Goal: Information Seeking & Learning: Learn about a topic

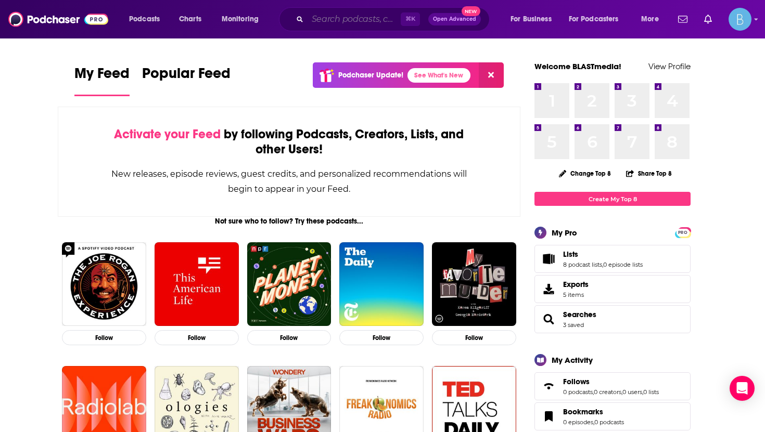
click at [329, 18] on input "Search podcasts, credits, & more..." at bounding box center [353, 19] width 93 height 17
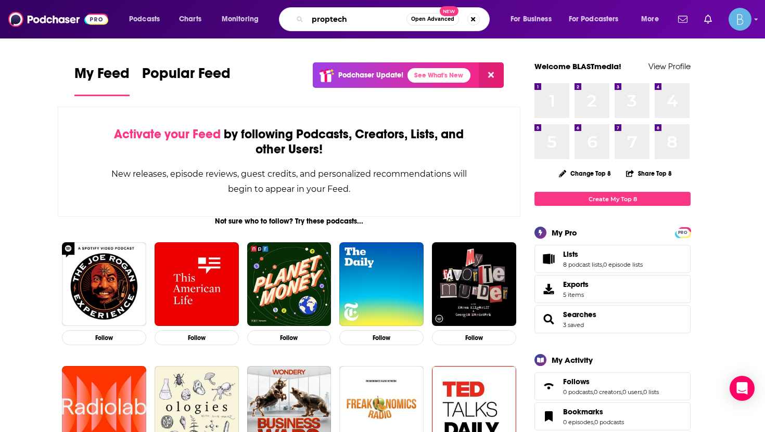
type input "proptech"
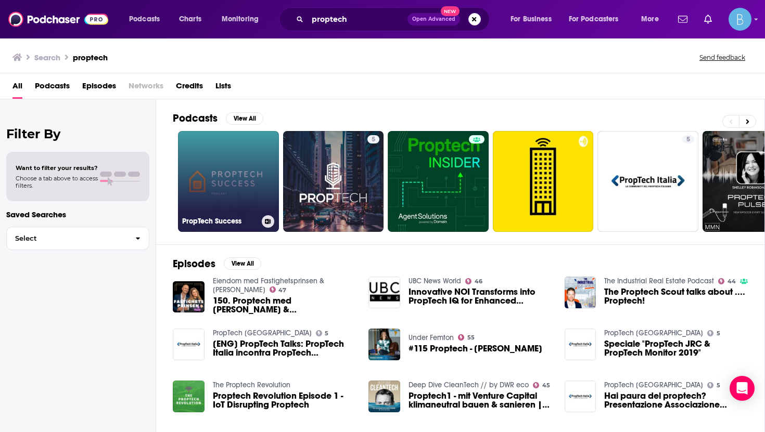
click at [232, 179] on link "PropTech Success" at bounding box center [228, 181] width 101 height 101
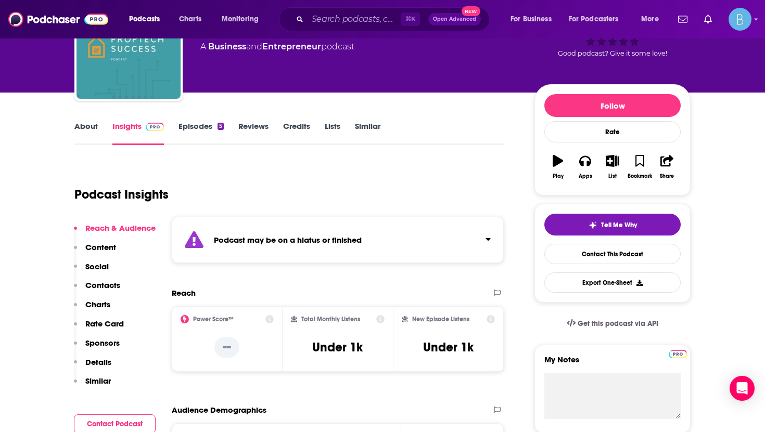
scroll to position [76, 0]
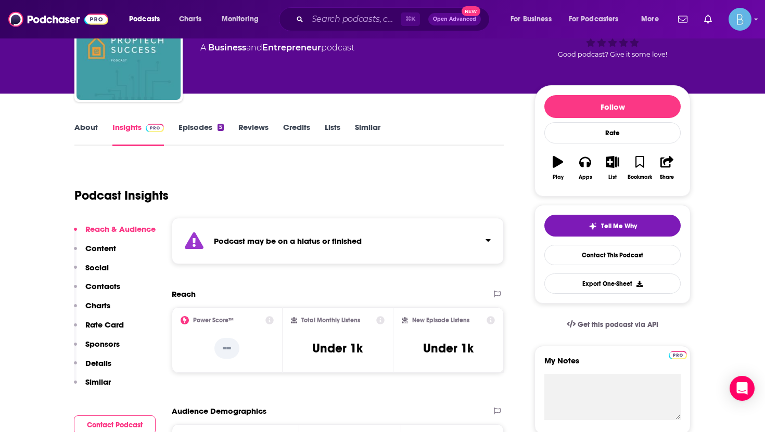
click at [215, 128] on link "Episodes 5" at bounding box center [200, 134] width 45 height 24
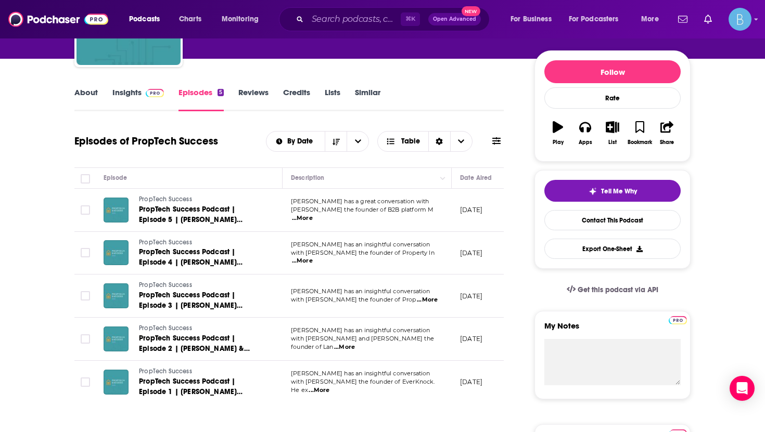
scroll to position [0, 31]
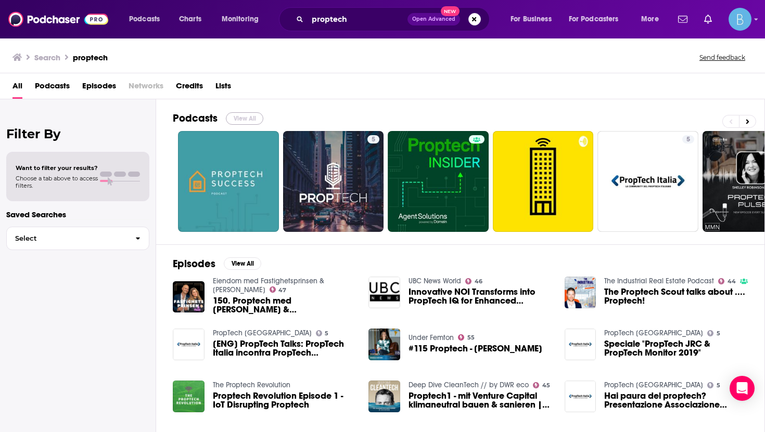
click at [232, 122] on button "View All" at bounding box center [244, 118] width 37 height 12
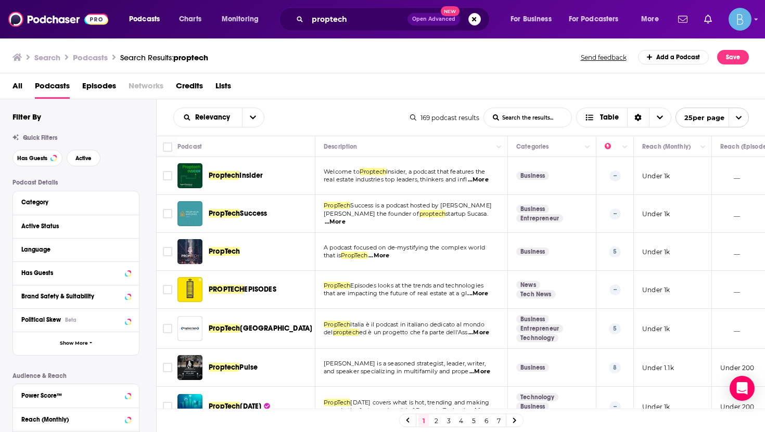
click at [237, 175] on span "Proptech" at bounding box center [224, 175] width 31 height 9
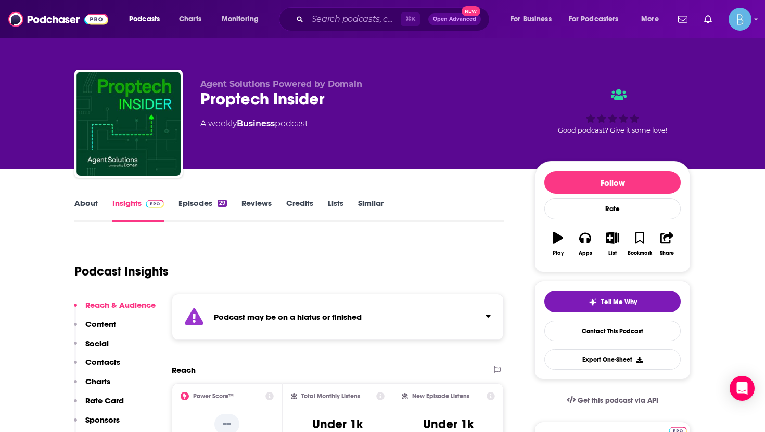
click at [207, 211] on link "Episodes 29" at bounding box center [202, 210] width 48 height 24
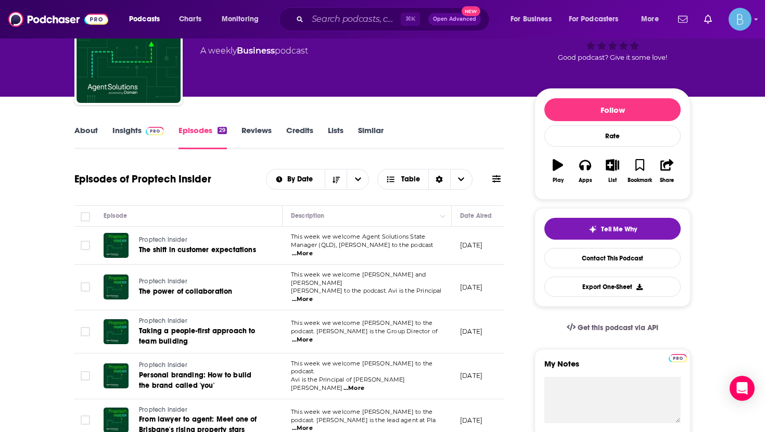
scroll to position [72, 0]
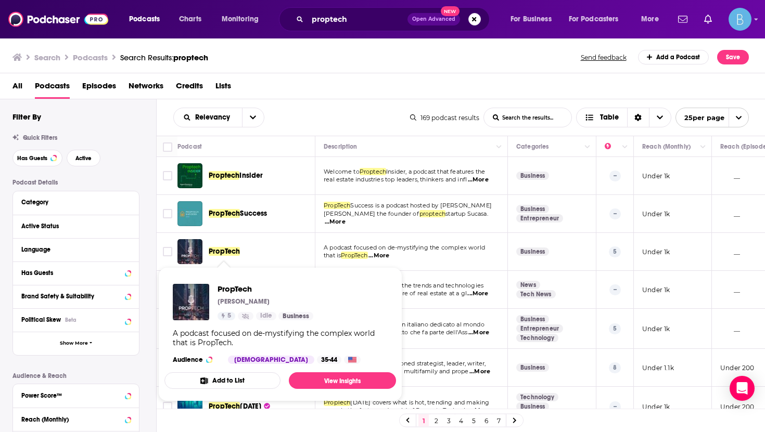
click at [231, 251] on span "PropTech" at bounding box center [224, 251] width 31 height 9
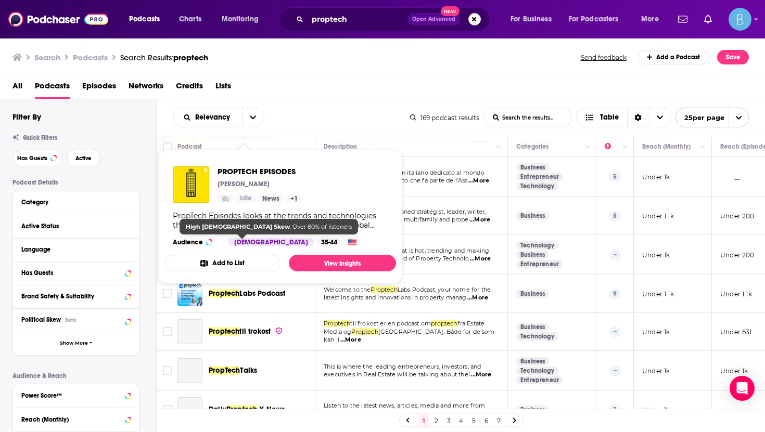
scroll to position [156, 0]
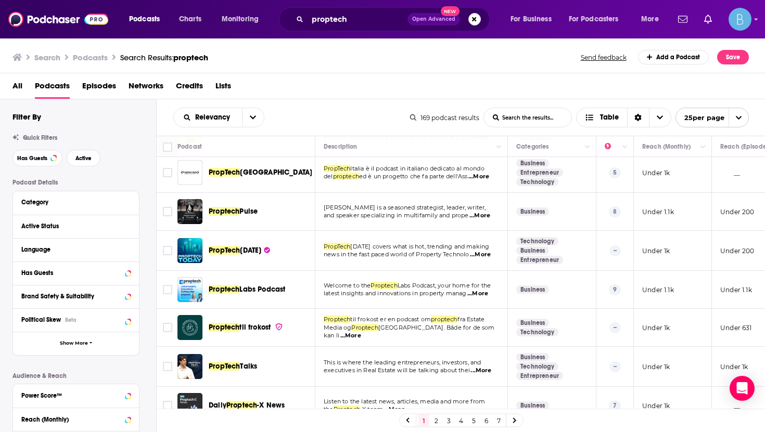
click at [255, 252] on span "Today" at bounding box center [250, 250] width 21 height 9
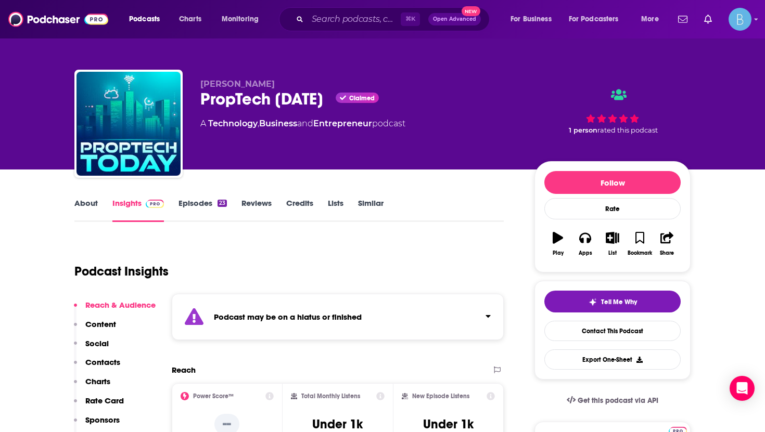
click at [213, 198] on div "About Insights Episodes 23 Reviews Credits Lists Similar" at bounding box center [288, 209] width 429 height 25
click at [212, 203] on link "Episodes 23" at bounding box center [202, 210] width 48 height 24
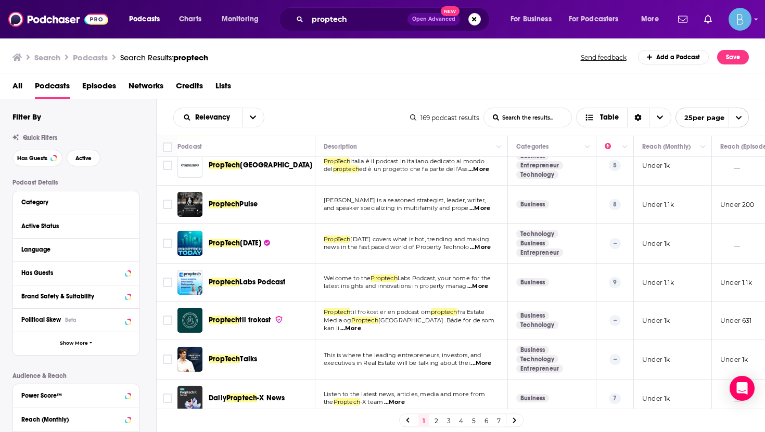
scroll to position [164, 0]
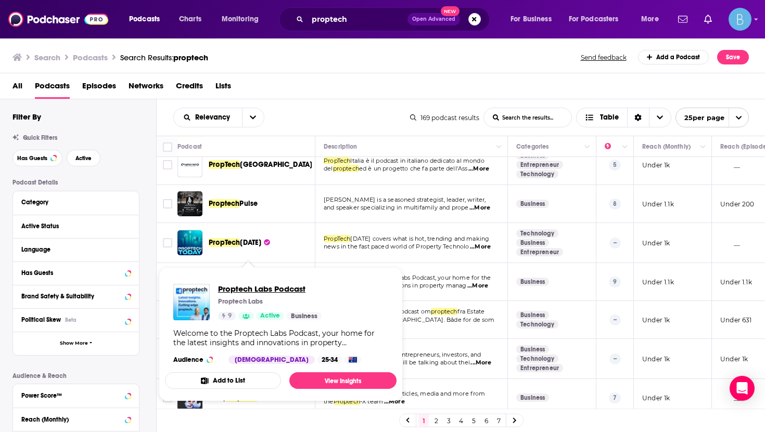
click at [243, 284] on span "Proptech Labs Podcast" at bounding box center [269, 289] width 103 height 10
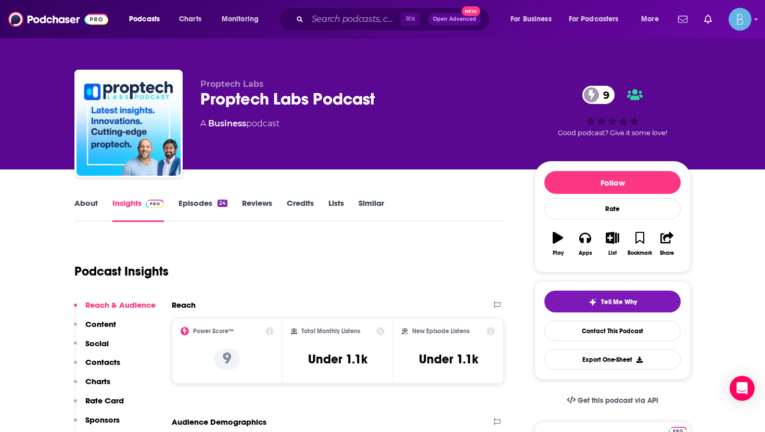
click at [319, 94] on div "Proptech Labs Podcast 9" at bounding box center [358, 99] width 317 height 20
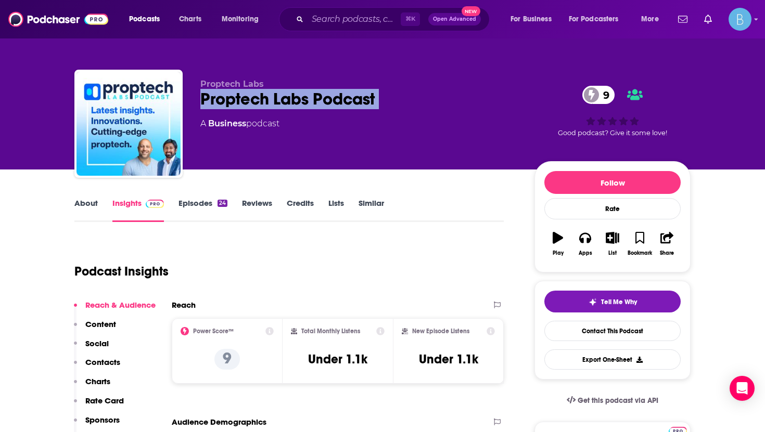
click at [319, 94] on div "Proptech Labs Podcast 9" at bounding box center [358, 99] width 317 height 20
copy div "Proptech Labs Podcast 9"
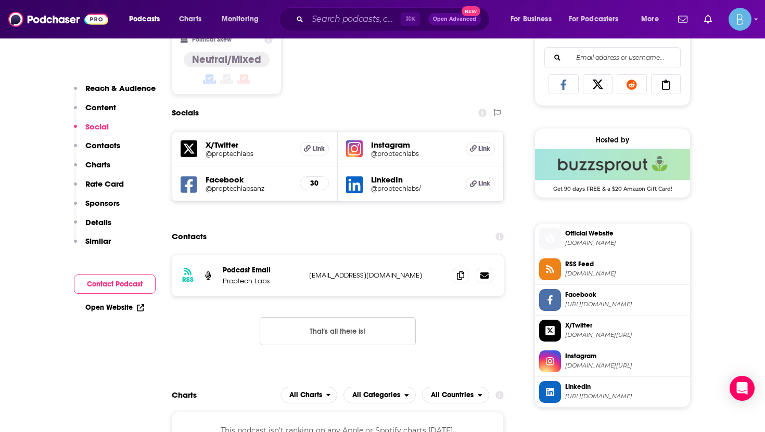
scroll to position [683, 0]
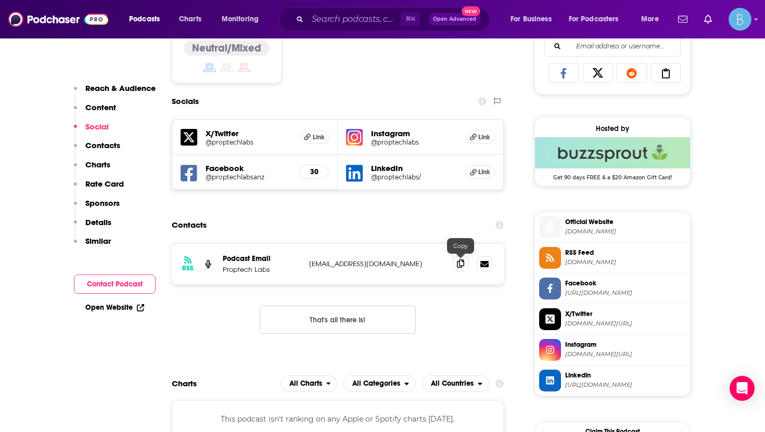
click at [460, 265] on icon at bounding box center [460, 264] width 7 height 8
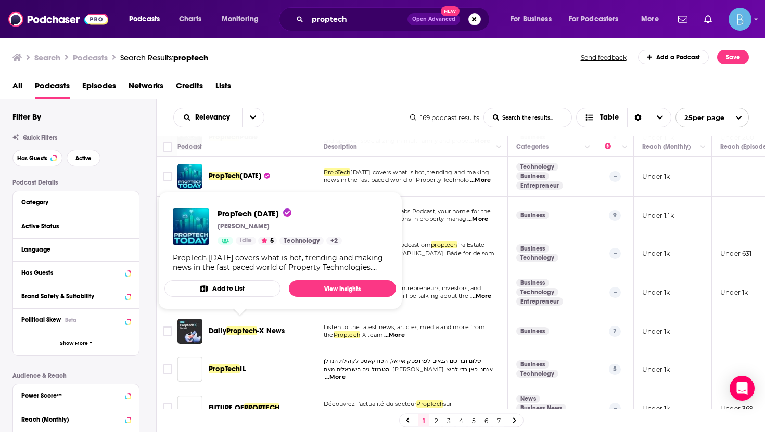
scroll to position [231, 0]
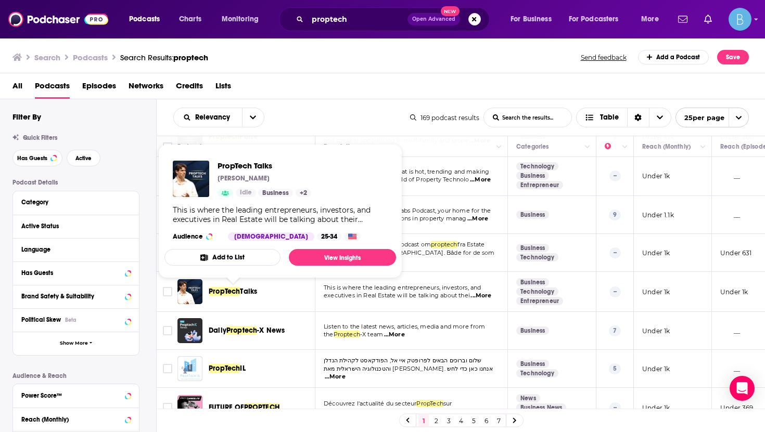
click at [255, 294] on span "Talks" at bounding box center [248, 291] width 17 height 9
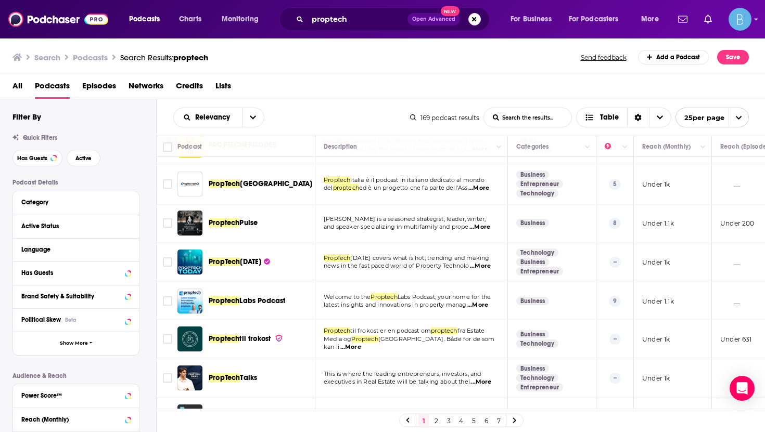
scroll to position [276, 0]
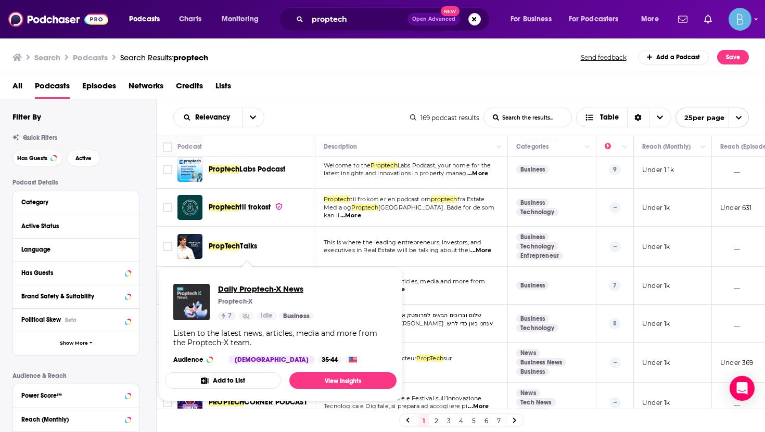
click at [267, 284] on span "Daily Proptech-X News" at bounding box center [266, 289] width 96 height 10
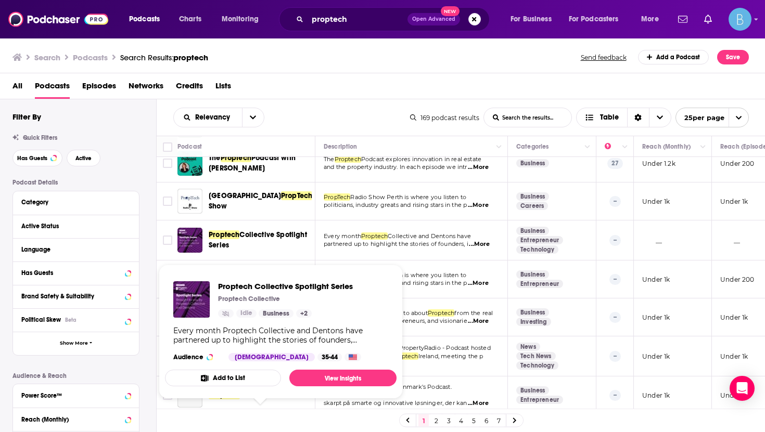
scroll to position [669, 0]
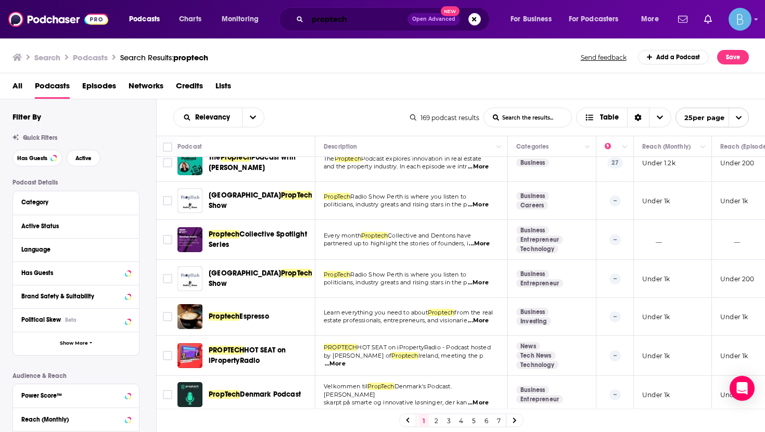
click at [337, 24] on input "proptech" at bounding box center [357, 19] width 100 height 17
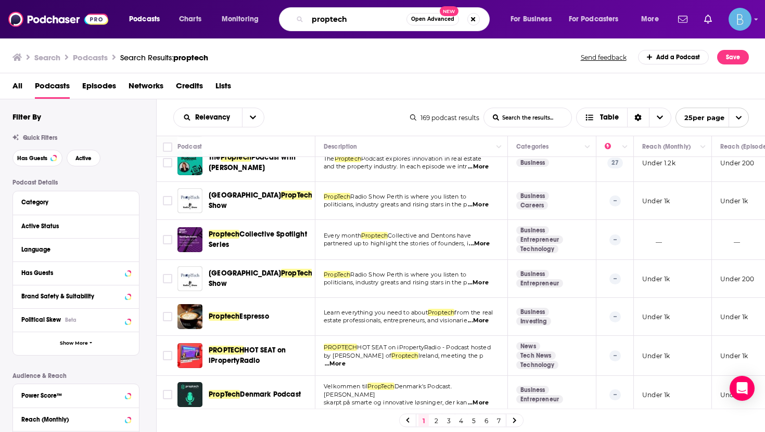
click at [337, 24] on input "proptech" at bounding box center [356, 19] width 99 height 17
type input "multifamily"
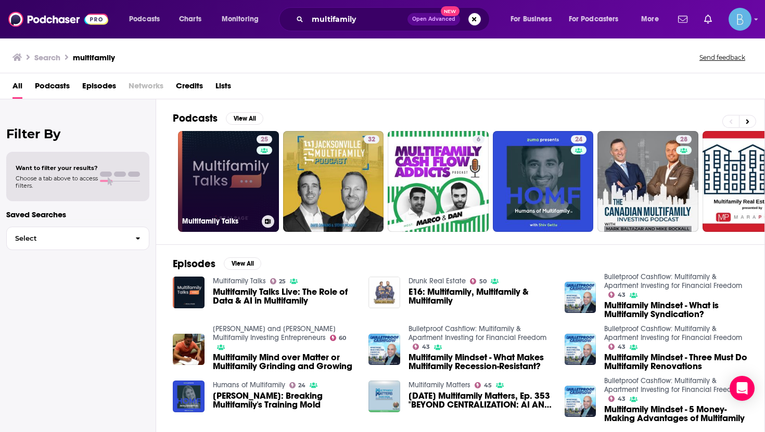
click at [242, 173] on link "25 Multifamily Talks" at bounding box center [228, 181] width 101 height 101
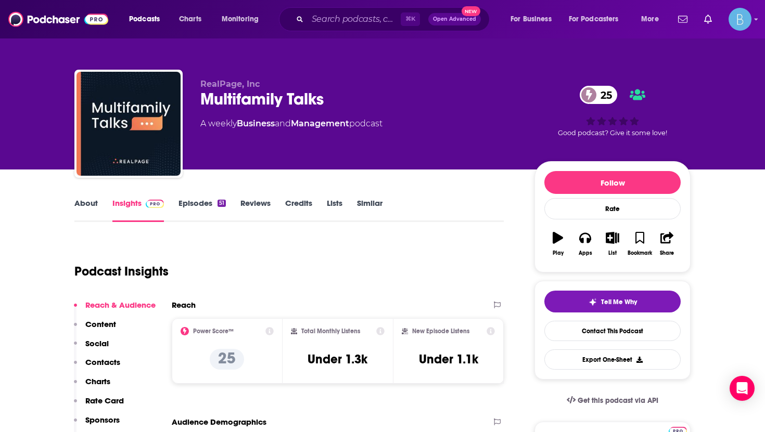
click at [93, 205] on link "About" at bounding box center [85, 210] width 23 height 24
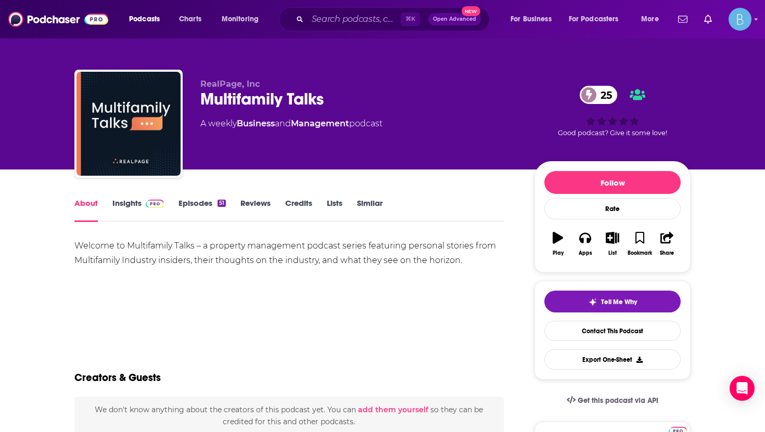
click at [271, 103] on div "Multifamily Talks 25" at bounding box center [358, 99] width 317 height 20
copy div "Multifamily Talks 25"
click at [134, 206] on link "Insights" at bounding box center [137, 210] width 51 height 24
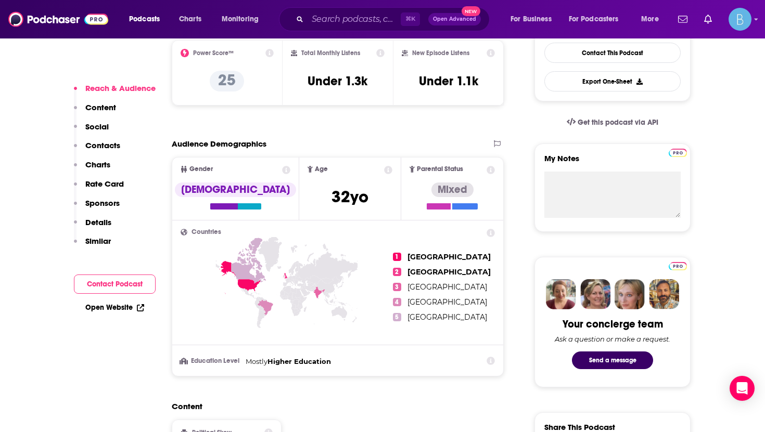
scroll to position [552, 0]
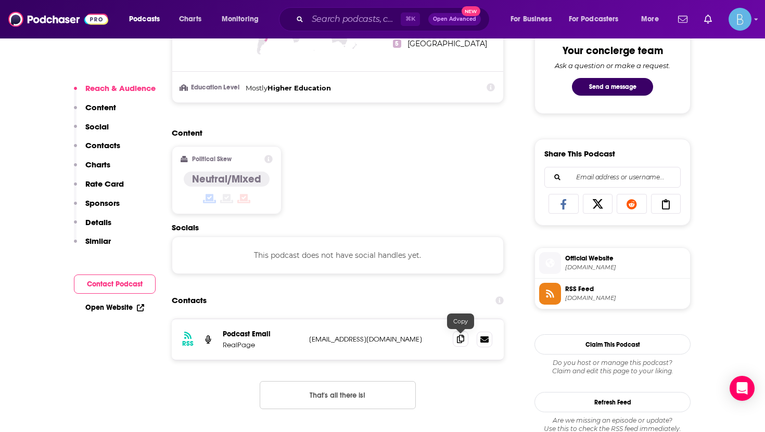
click at [460, 343] on icon at bounding box center [460, 339] width 7 height 8
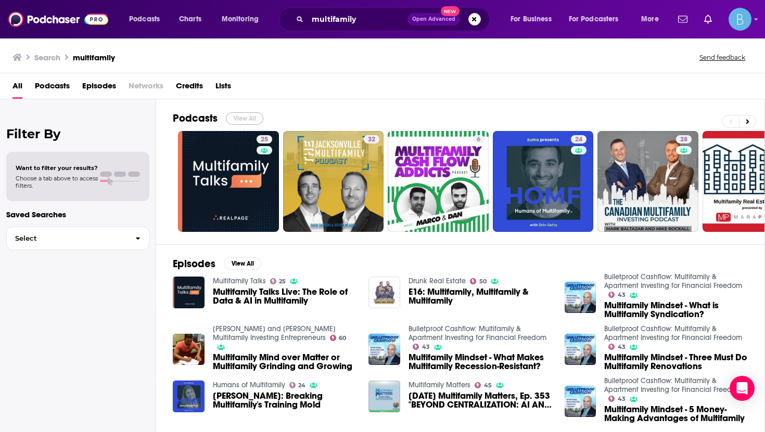
click at [241, 122] on button "View All" at bounding box center [244, 118] width 37 height 12
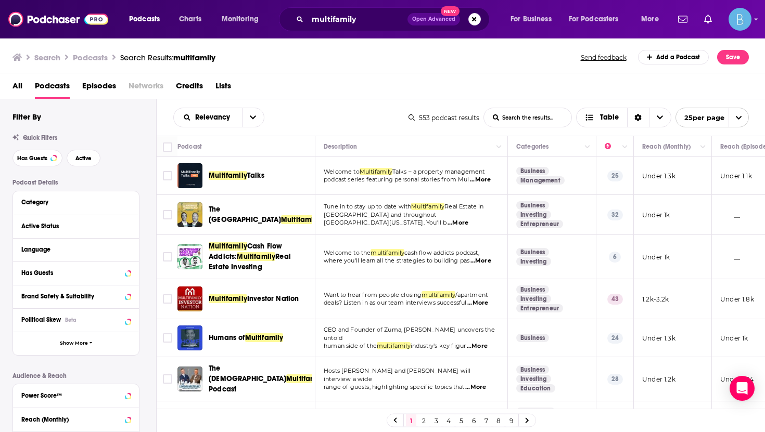
click at [251, 341] on span "Multifamily" at bounding box center [264, 337] width 38 height 9
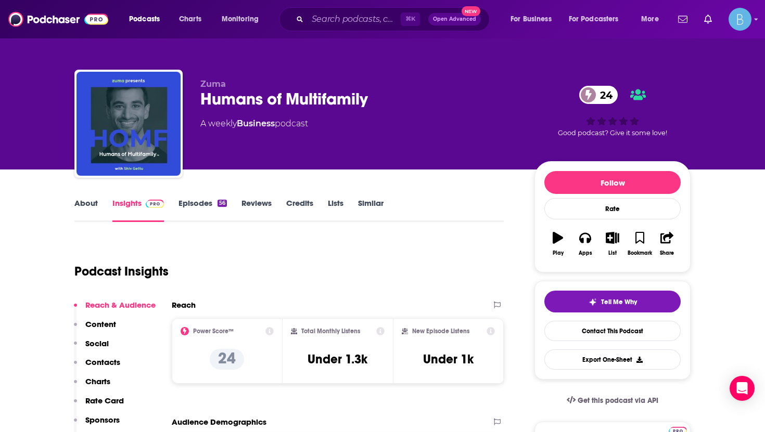
click at [86, 204] on link "About" at bounding box center [85, 210] width 23 height 24
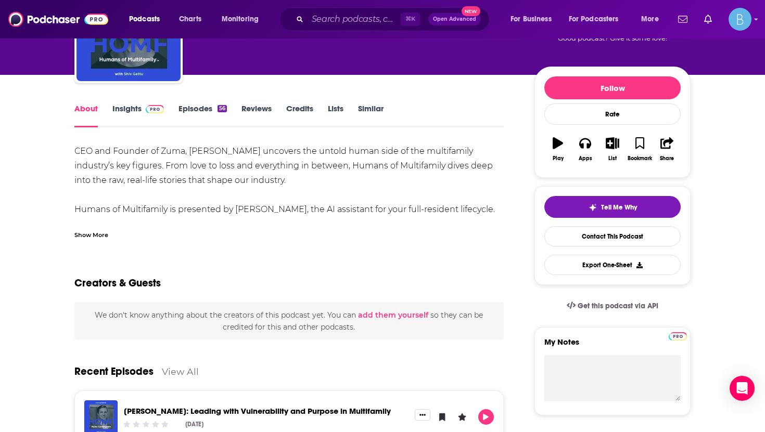
scroll to position [62, 0]
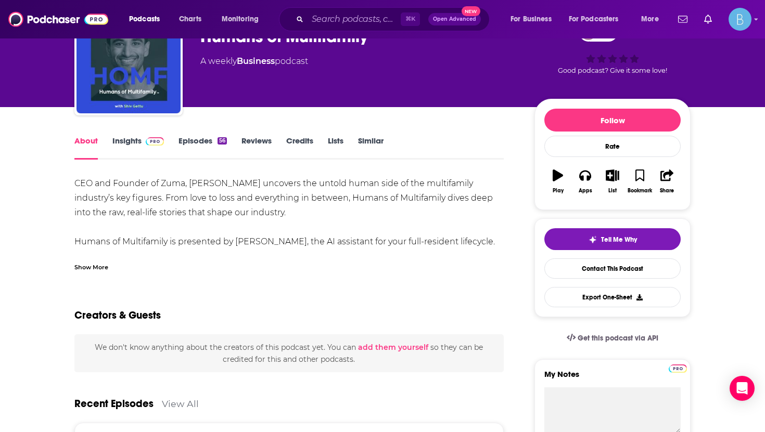
click at [167, 185] on div "CEO and Founder of Zuma, Shiv Gettu uncovers the untold human side of the multi…" at bounding box center [288, 219] width 429 height 87
copy div "Zuma"
drag, startPoint x: 232, startPoint y: 186, endPoint x: 191, endPoint y: 188, distance: 41.1
click at [191, 188] on div "CEO and Founder of Zuma, Shiv Gettu uncovers the untold human side of the multi…" at bounding box center [288, 219] width 429 height 87
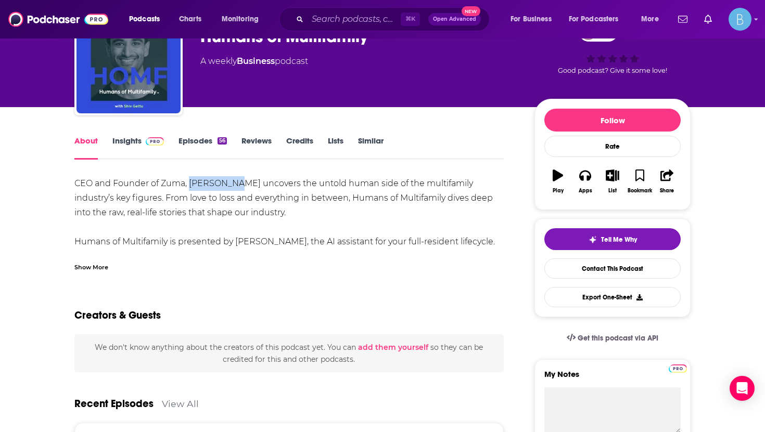
copy div "Shiv Gettu"
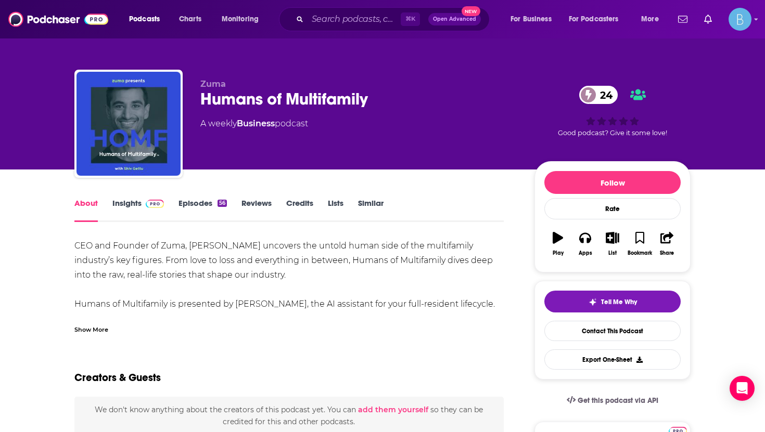
click at [283, 95] on div "Humans of Multifamily 24" at bounding box center [358, 99] width 317 height 20
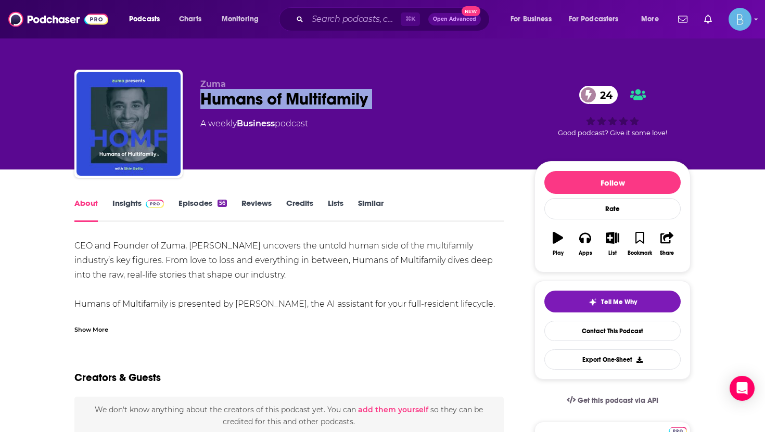
click at [283, 95] on div "Humans of Multifamily 24" at bounding box center [358, 99] width 317 height 20
copy div "Humans of Multifamily 24"
click at [144, 205] on span at bounding box center [152, 203] width 22 height 10
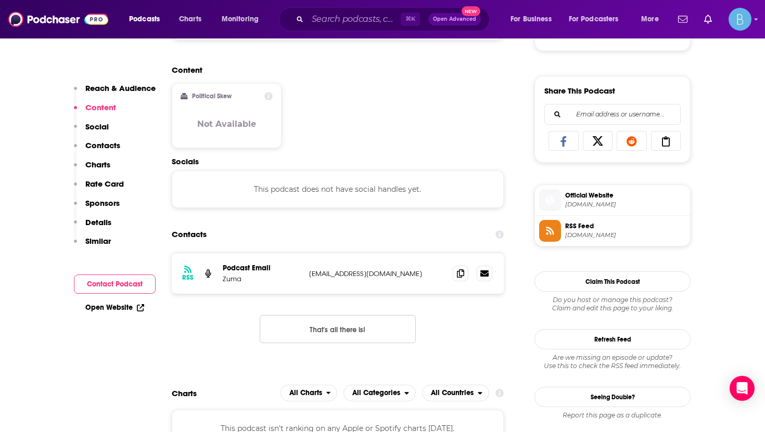
scroll to position [615, 0]
click at [463, 273] on icon at bounding box center [460, 272] width 7 height 8
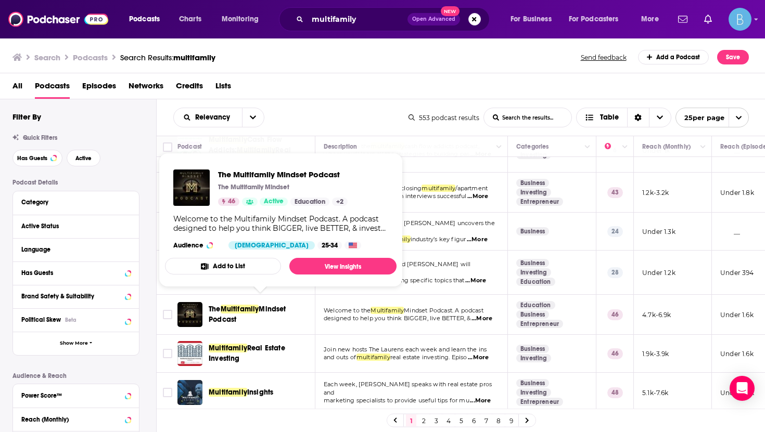
scroll to position [110, 0]
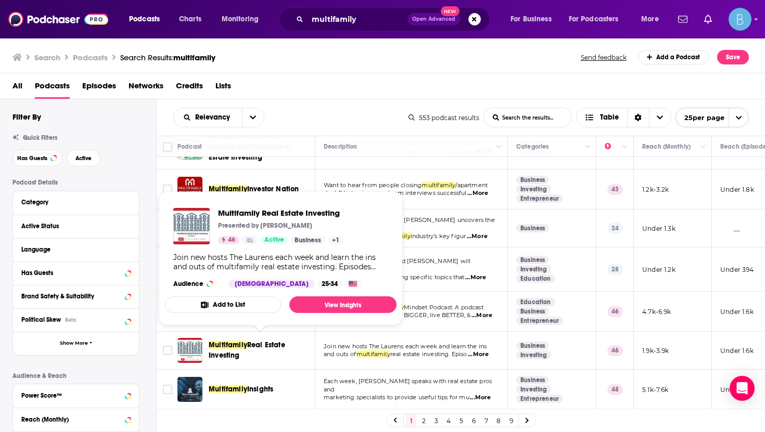
click at [265, 341] on span "Real Estate Investing" at bounding box center [247, 350] width 76 height 19
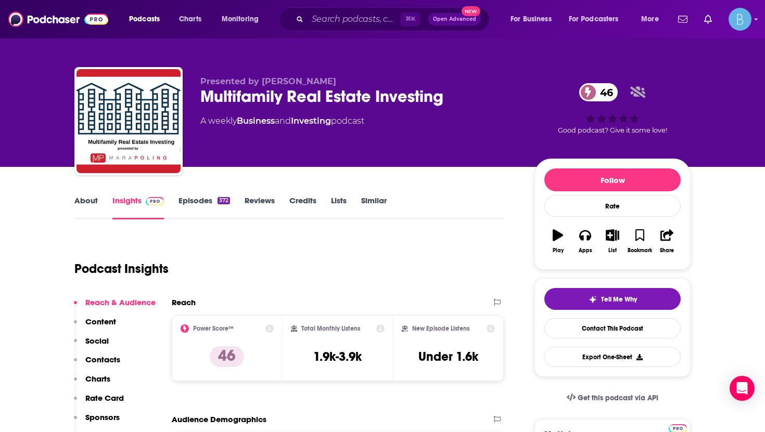
scroll to position [10, 0]
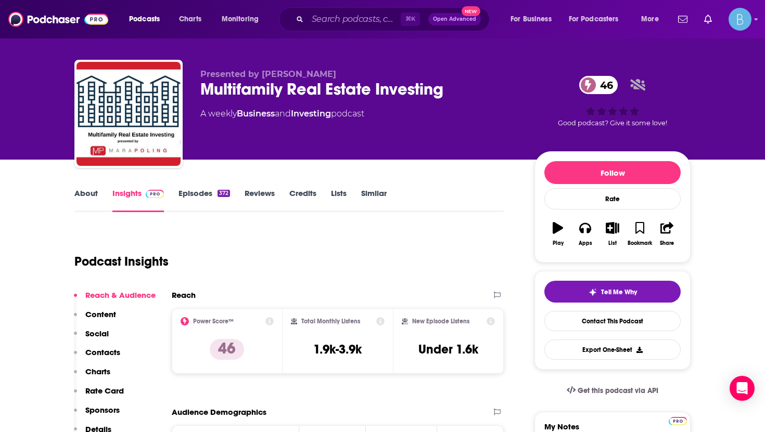
click at [85, 188] on link "About" at bounding box center [85, 200] width 23 height 24
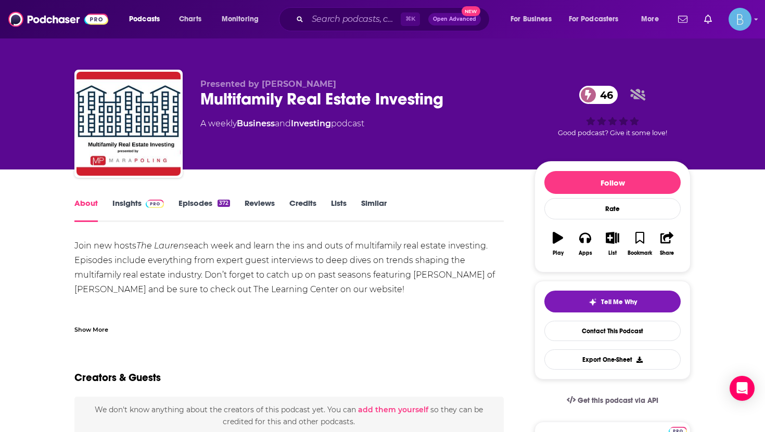
click at [146, 200] on img at bounding box center [155, 204] width 18 height 8
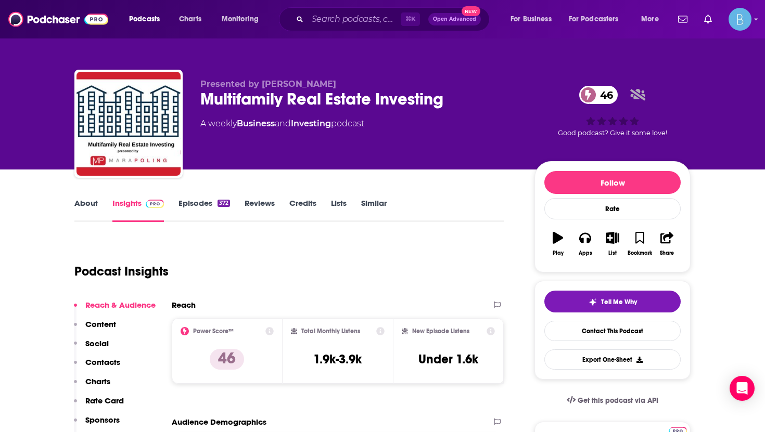
click at [210, 215] on link "Episodes 372" at bounding box center [203, 210] width 51 height 24
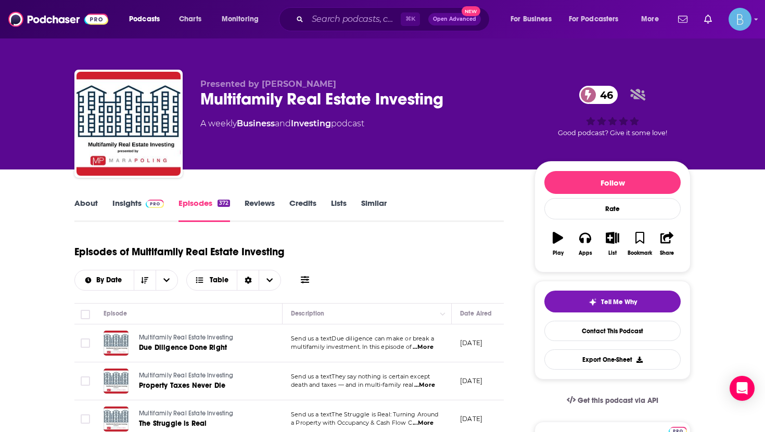
click at [75, 210] on link "About" at bounding box center [85, 210] width 23 height 24
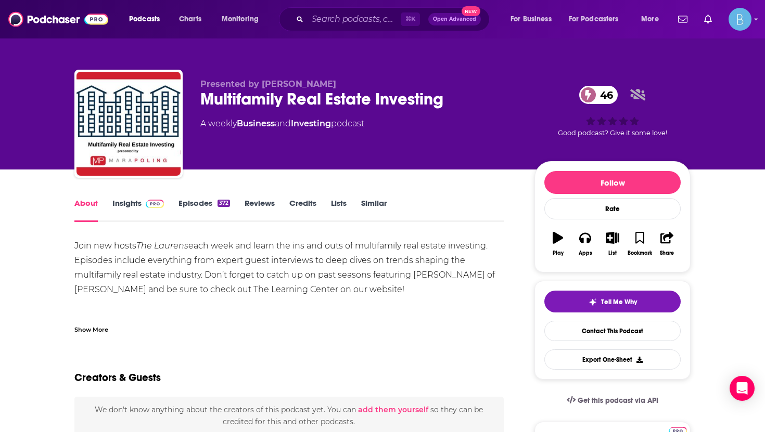
scroll to position [119, 0]
click at [154, 212] on link "Insights" at bounding box center [137, 210] width 51 height 24
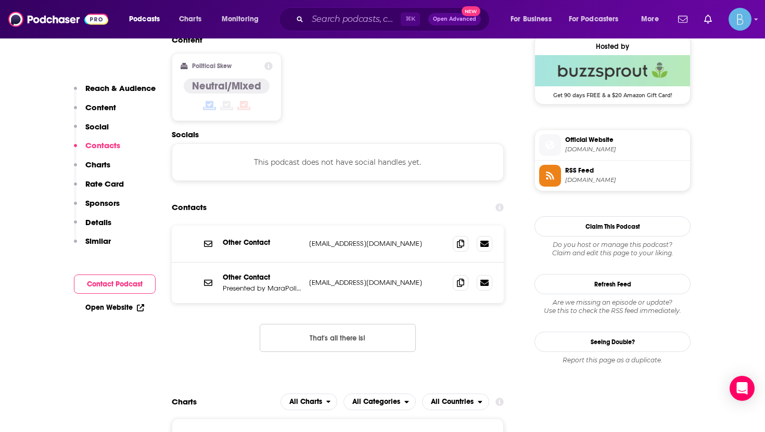
scroll to position [866, 0]
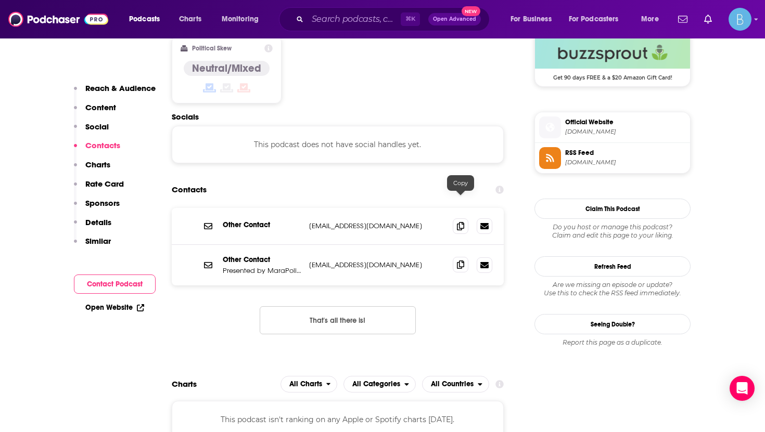
click at [460, 257] on span at bounding box center [460, 265] width 16 height 16
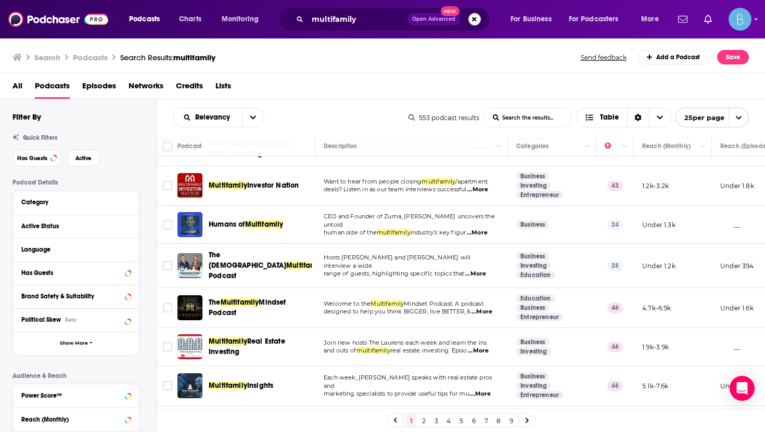
scroll to position [113, 0]
click at [598, 115] on span "Table" at bounding box center [602, 117] width 34 height 7
click at [604, 143] on div "Card" at bounding box center [623, 136] width 95 height 18
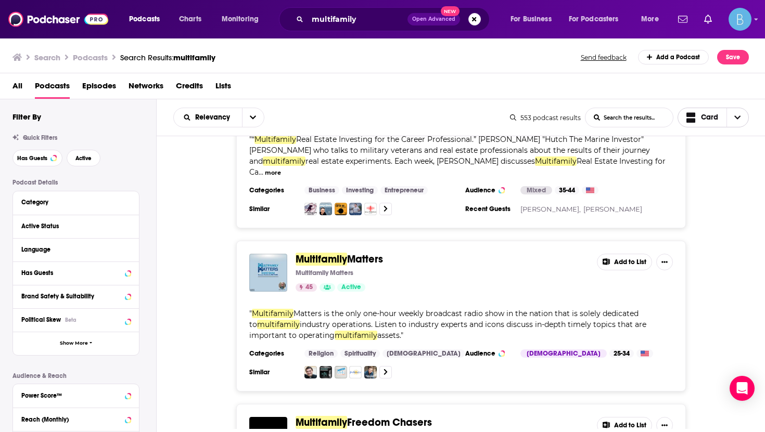
scroll to position [1701, 0]
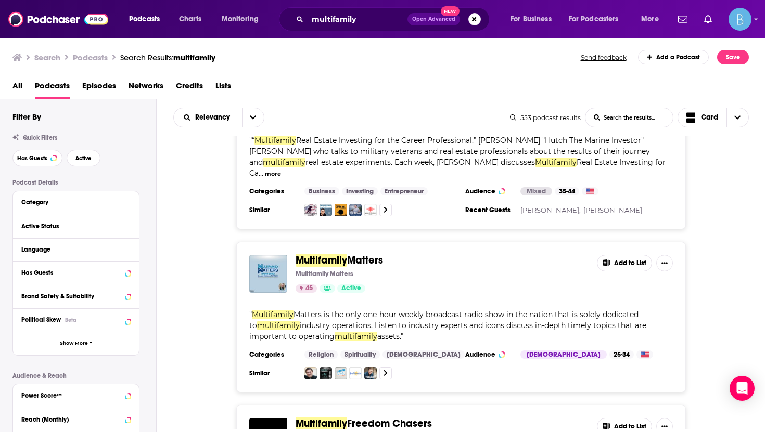
click at [357, 254] on span "Matters" at bounding box center [365, 260] width 36 height 13
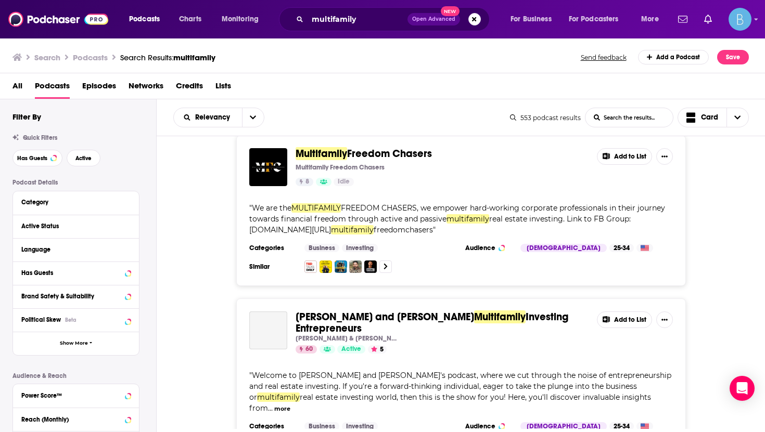
scroll to position [2132, 0]
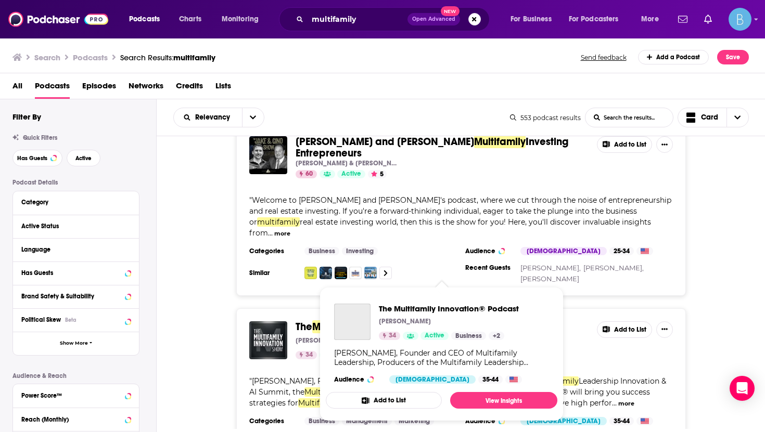
click at [347, 288] on span "The Multifamily Innovation® Podcast [PERSON_NAME] 34 Active Business + 2 [PERSO…" at bounding box center [441, 354] width 231 height 134
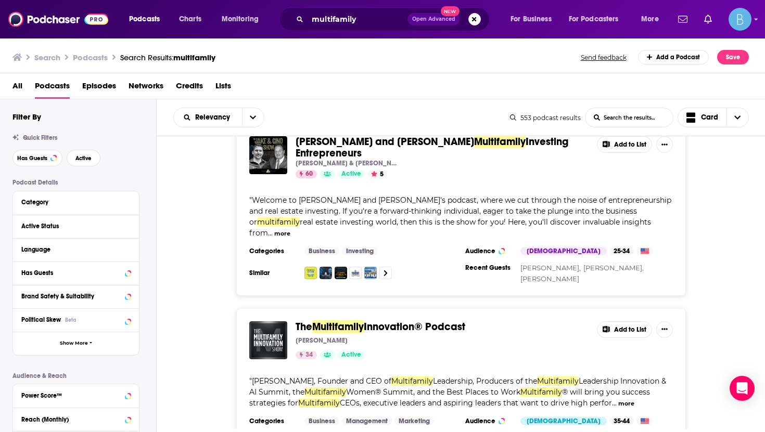
click at [364, 287] on div "Podcasts Charts Monitoring multifamily Open Advanced New For Business For Podca…" at bounding box center [382, 216] width 765 height 432
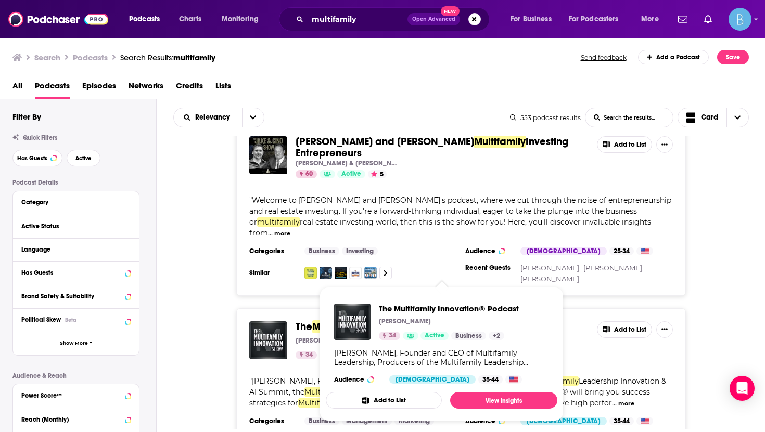
click at [398, 308] on span "The Multifamily Innovation® Podcast" at bounding box center [449, 309] width 140 height 10
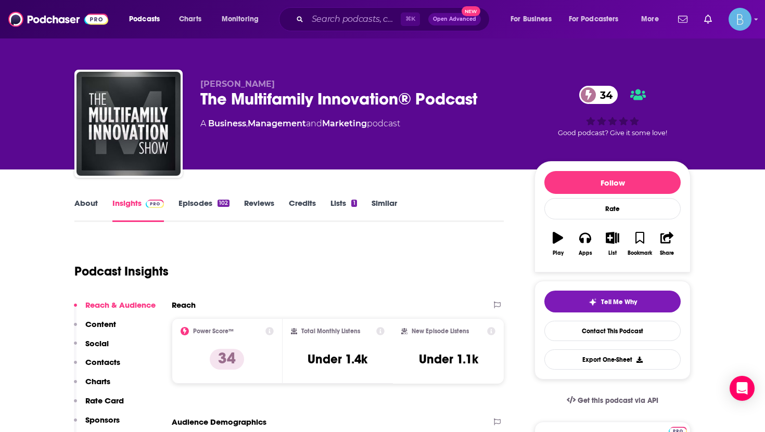
click at [89, 205] on link "About" at bounding box center [85, 210] width 23 height 24
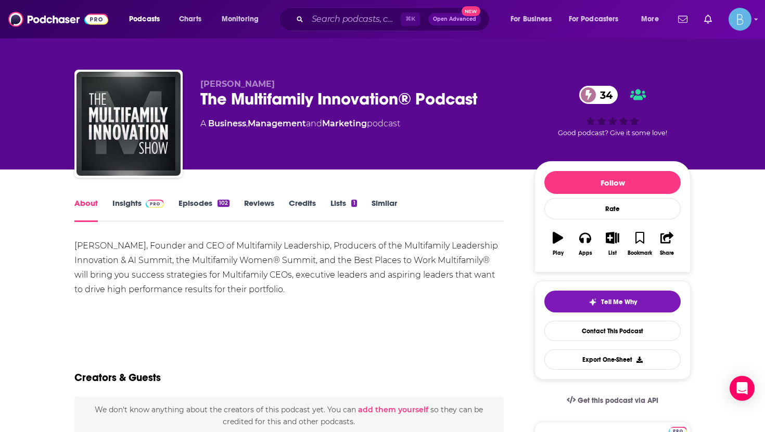
click at [141, 206] on span at bounding box center [152, 203] width 22 height 10
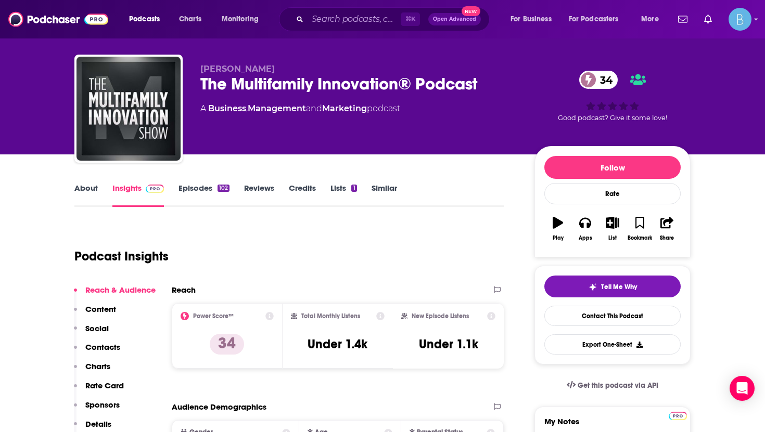
scroll to position [14, 0]
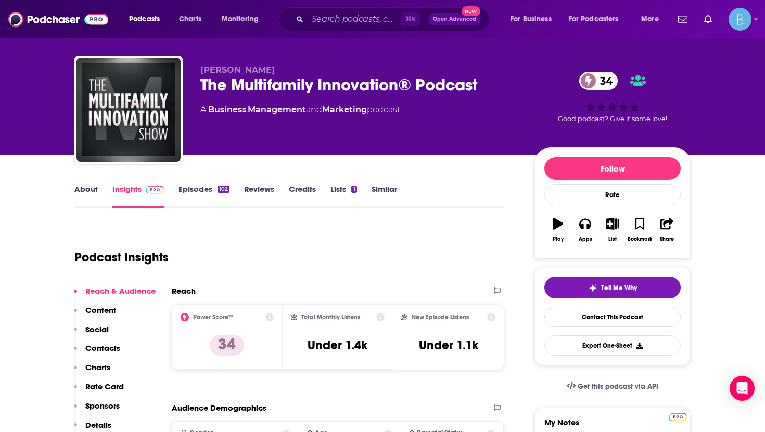
click at [204, 186] on link "Episodes 102" at bounding box center [203, 196] width 51 height 24
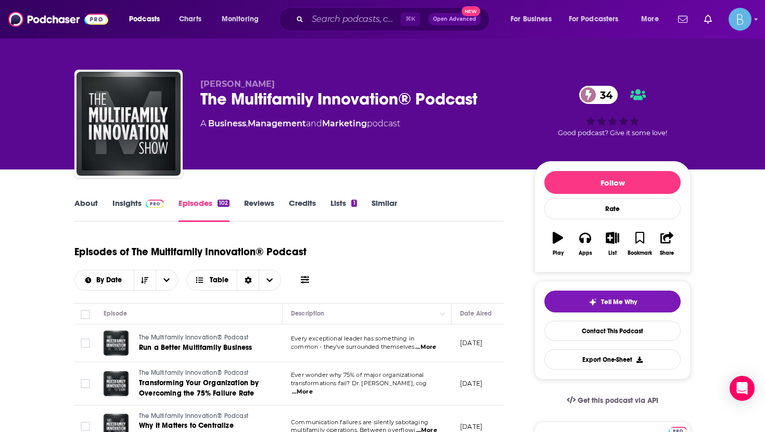
click at [88, 210] on link "About" at bounding box center [85, 210] width 23 height 24
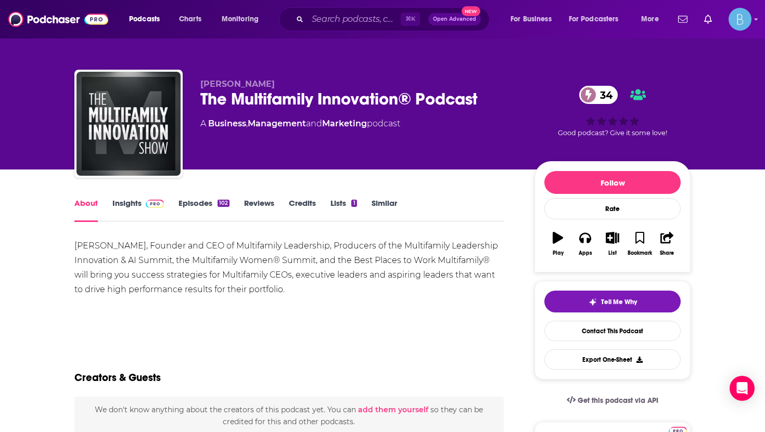
click at [326, 96] on div "The Multifamily Innovation® Podcast 34" at bounding box center [358, 99] width 317 height 20
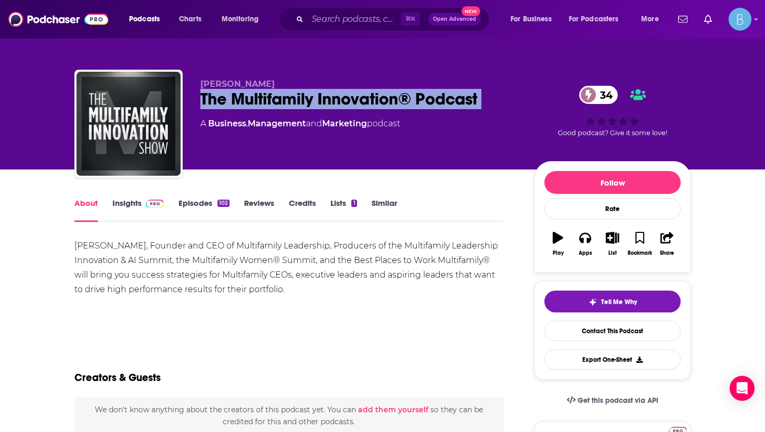
click at [326, 96] on div "The Multifamily Innovation® Podcast 34" at bounding box center [358, 99] width 317 height 20
copy div "The Multifamily Innovation® Podcast 34"
click at [130, 198] on link "Insights" at bounding box center [137, 210] width 51 height 24
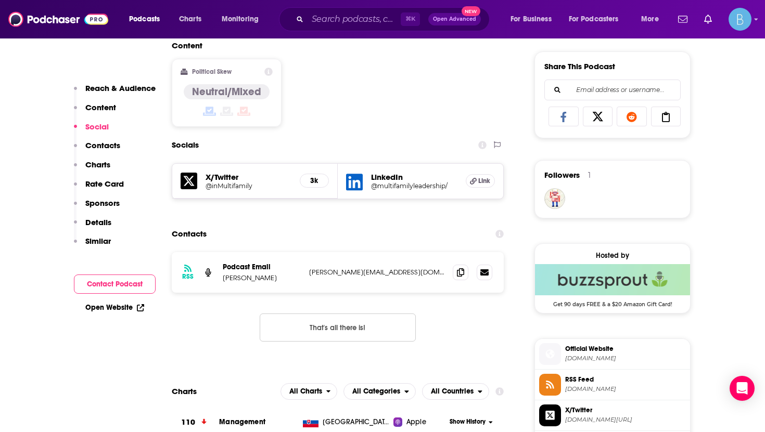
scroll to position [639, 0]
click at [458, 275] on icon at bounding box center [460, 272] width 7 height 8
drag, startPoint x: 274, startPoint y: 278, endPoint x: 248, endPoint y: 279, distance: 26.1
click at [248, 279] on p "[PERSON_NAME]" at bounding box center [262, 278] width 78 height 9
copy p "Antrim"
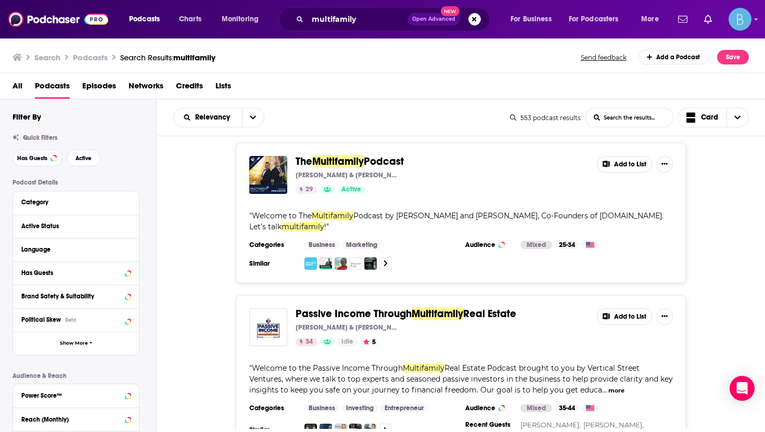
scroll to position [2741, 0]
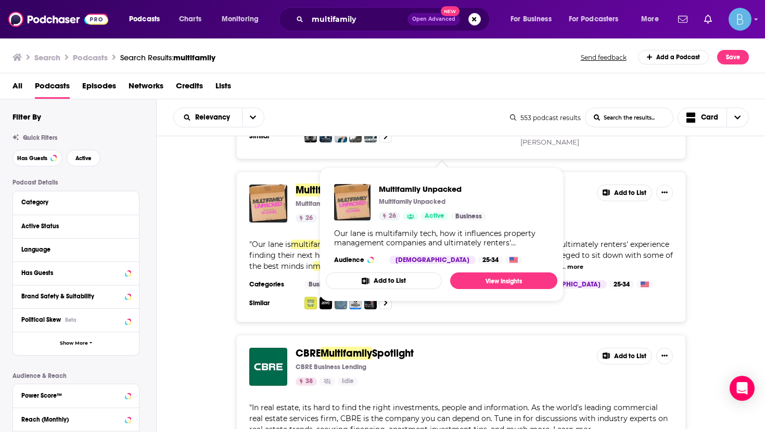
click at [377, 184] on span "Unpacked" at bounding box center [372, 190] width 50 height 13
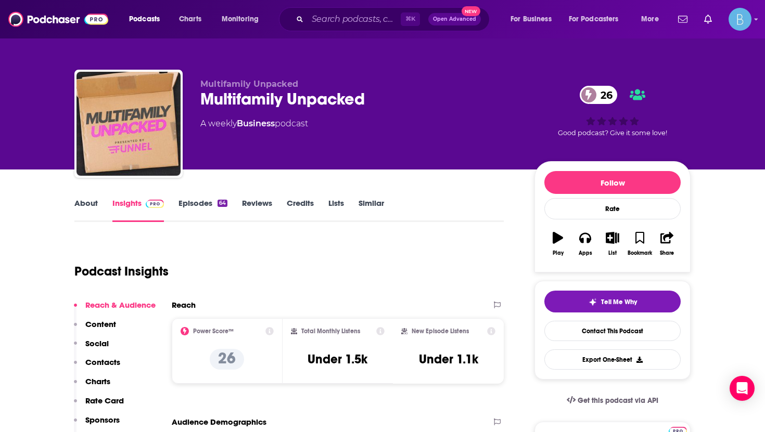
click at [82, 208] on link "About" at bounding box center [85, 210] width 23 height 24
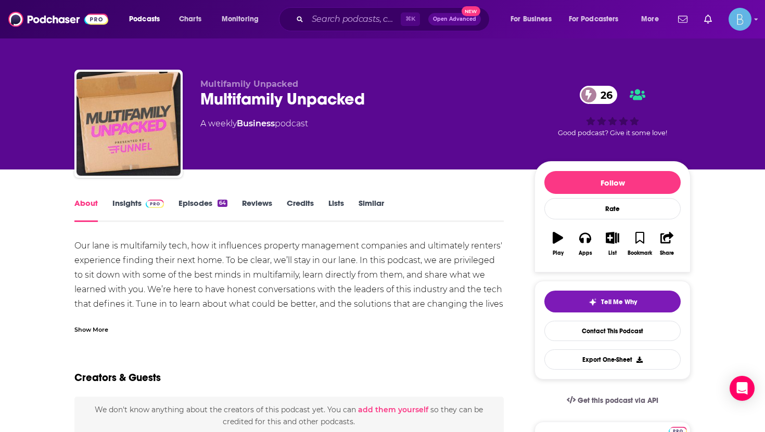
click at [97, 333] on div "Show More" at bounding box center [91, 329] width 34 height 10
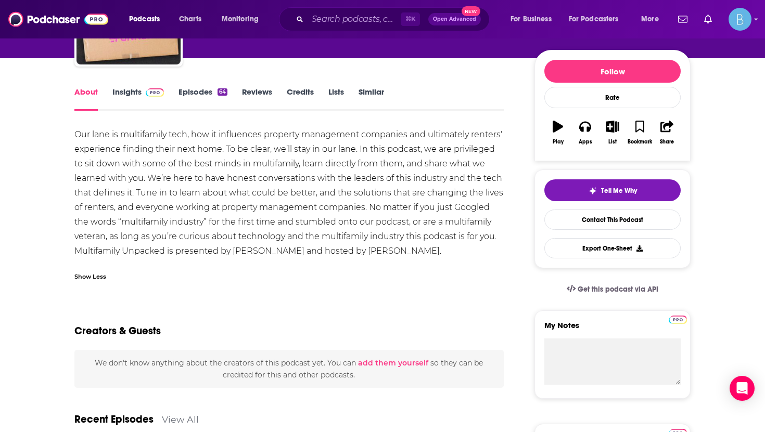
scroll to position [143, 0]
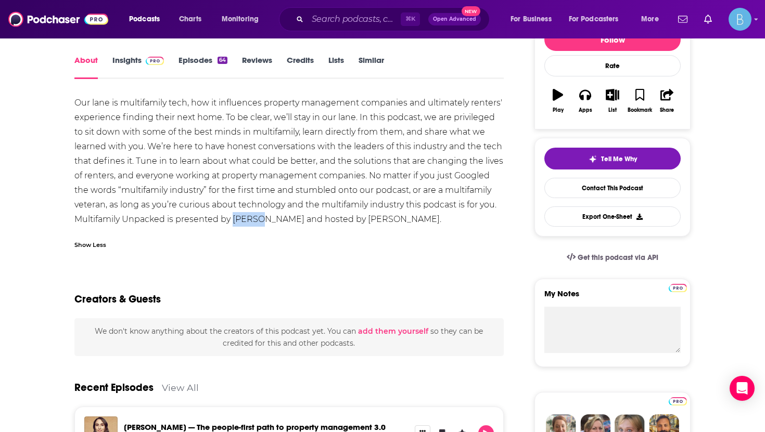
drag, startPoint x: 232, startPoint y: 222, endPoint x: 261, endPoint y: 224, distance: 28.7
click at [261, 224] on div "Our lane is multifamily tech, how it influences property management companies a…" at bounding box center [288, 161] width 429 height 131
copy div "Funnel"
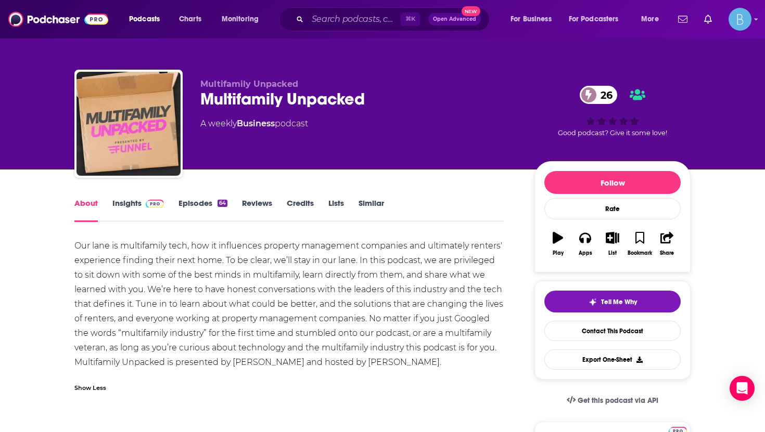
click at [271, 97] on div "Multifamily Unpacked 26" at bounding box center [358, 99] width 317 height 20
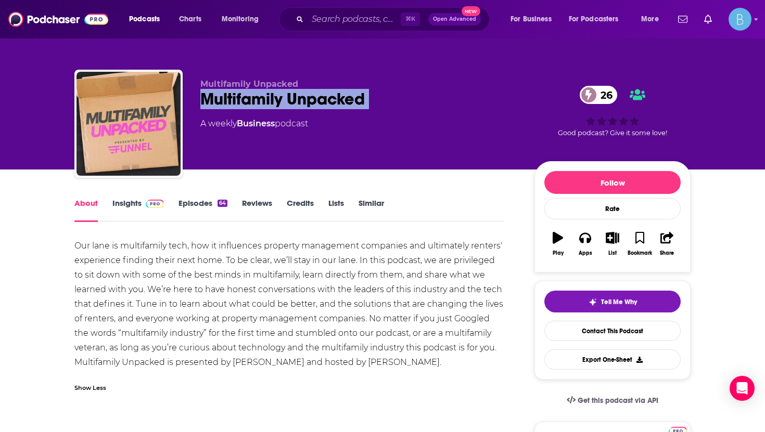
click at [271, 97] on div "Multifamily Unpacked 26" at bounding box center [358, 99] width 317 height 20
copy div "Multifamily Unpacked 26"
click at [158, 210] on link "Insights" at bounding box center [137, 210] width 51 height 24
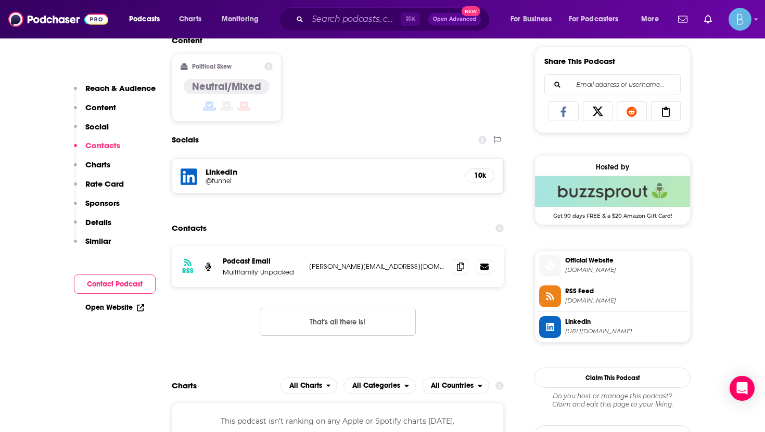
scroll to position [679, 0]
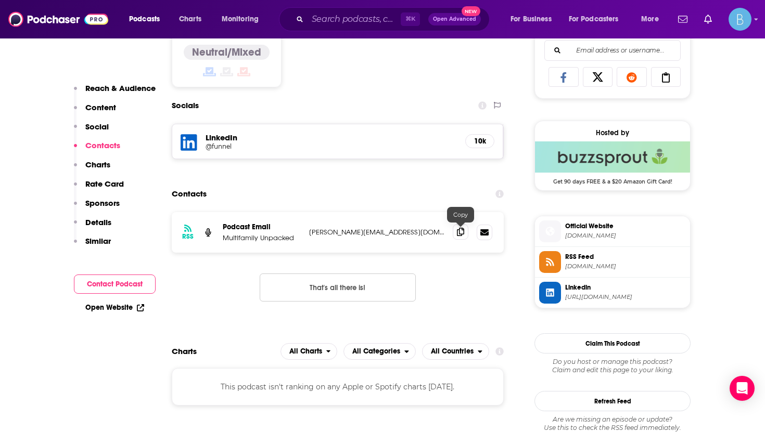
click at [465, 232] on span at bounding box center [460, 232] width 16 height 16
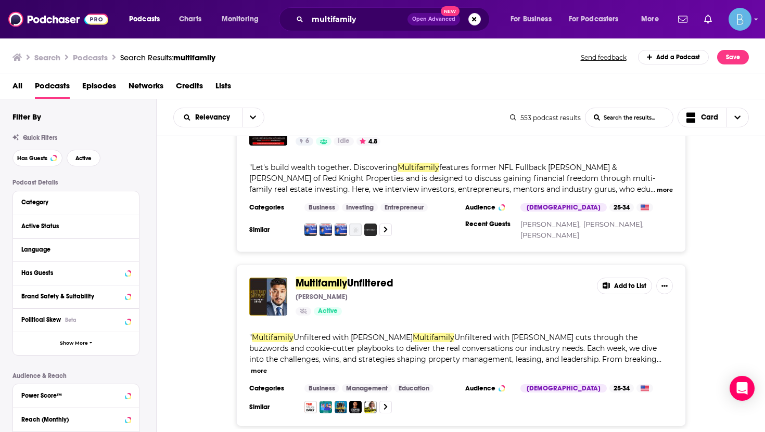
scroll to position [3810, 0]
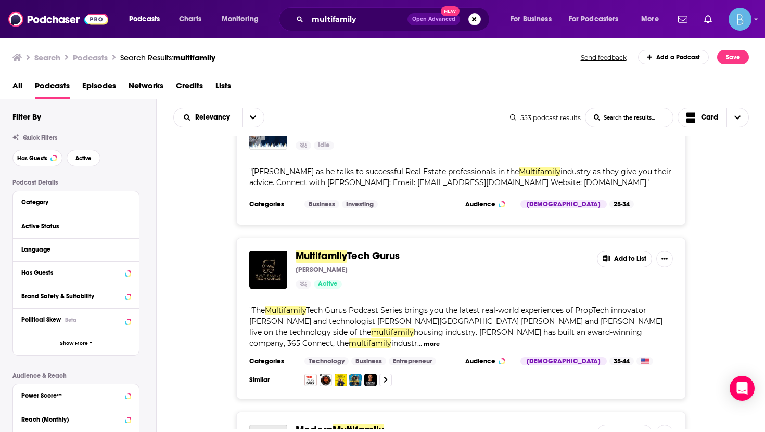
scroll to position [4610, 0]
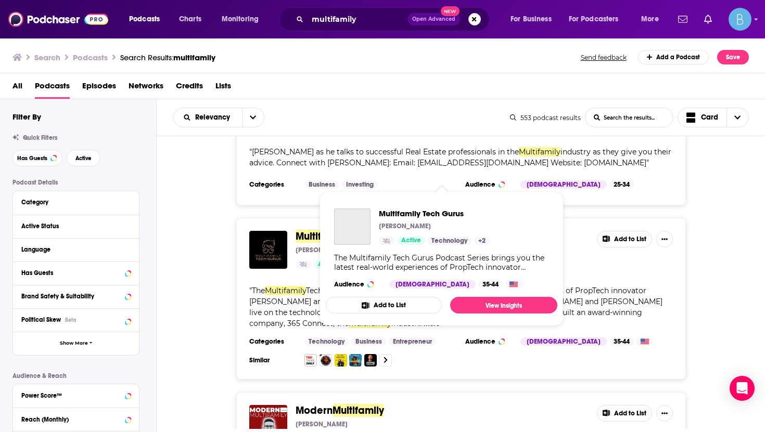
click at [375, 230] on span "Tech Gurus" at bounding box center [373, 236] width 53 height 13
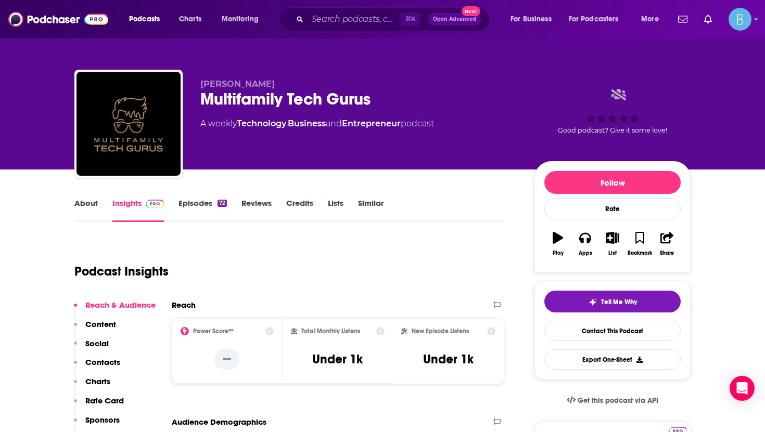
click at [85, 203] on link "About" at bounding box center [85, 210] width 23 height 24
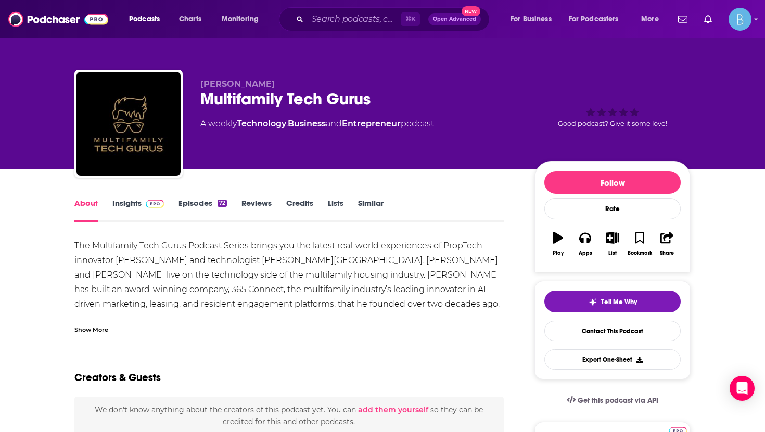
click at [268, 92] on div "Multifamily Tech Gurus" at bounding box center [358, 99] width 317 height 20
click at [268, 98] on div "Multifamily Tech Gurus" at bounding box center [358, 99] width 317 height 20
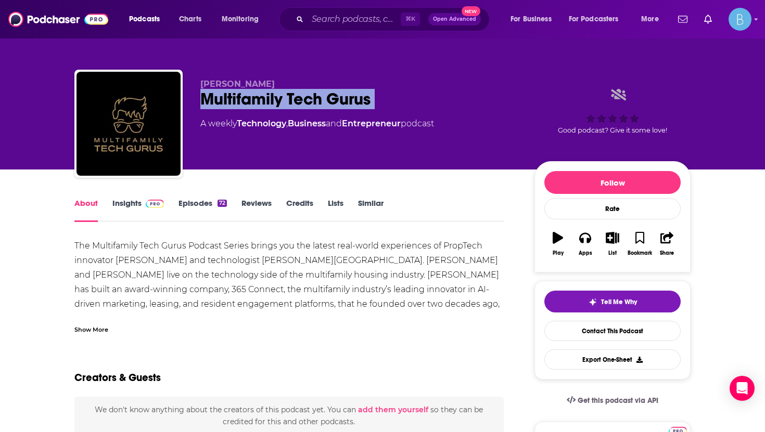
click at [268, 98] on div "Multifamily Tech Gurus" at bounding box center [358, 99] width 317 height 20
copy div "Multifamily Tech Gurus"
click at [131, 215] on link "Insights" at bounding box center [137, 210] width 51 height 24
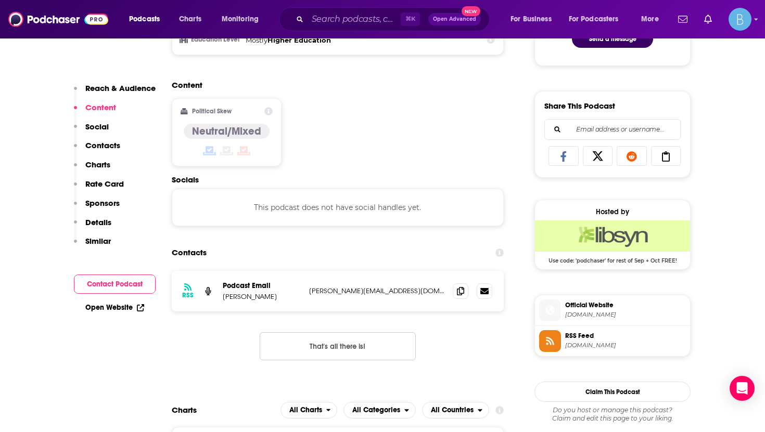
scroll to position [613, 0]
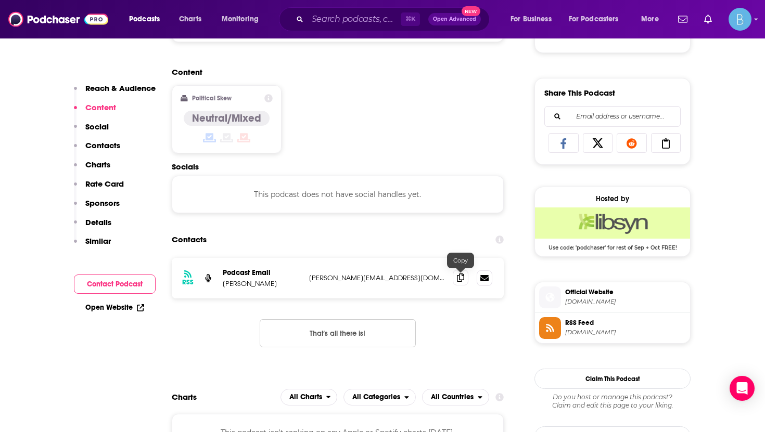
click at [458, 279] on icon at bounding box center [460, 278] width 7 height 8
